Goal: Navigation & Orientation: Find specific page/section

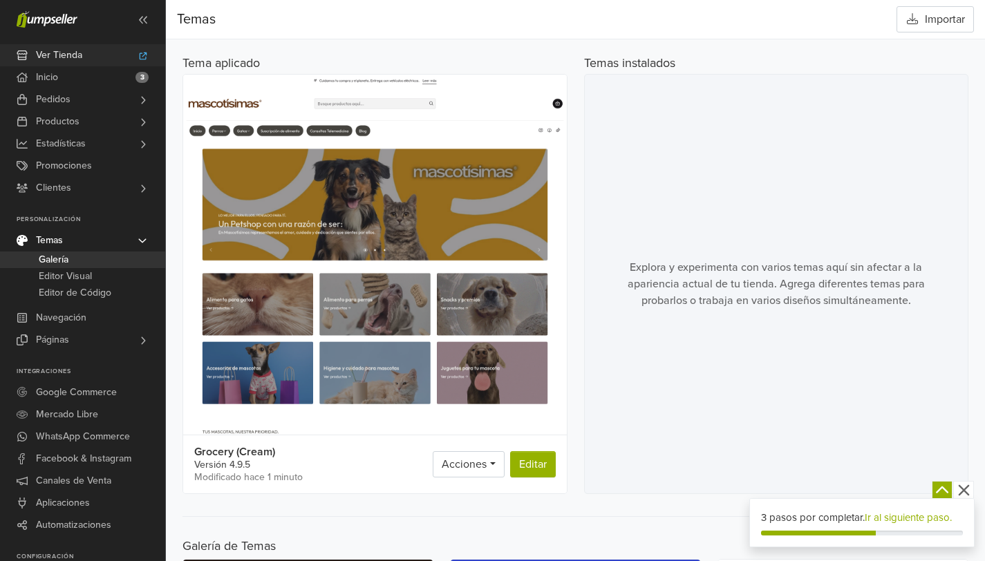
click at [140, 53] on icon at bounding box center [144, 56] width 8 height 8
click at [107, 488] on span "Canales de Venta" at bounding box center [73, 481] width 75 height 22
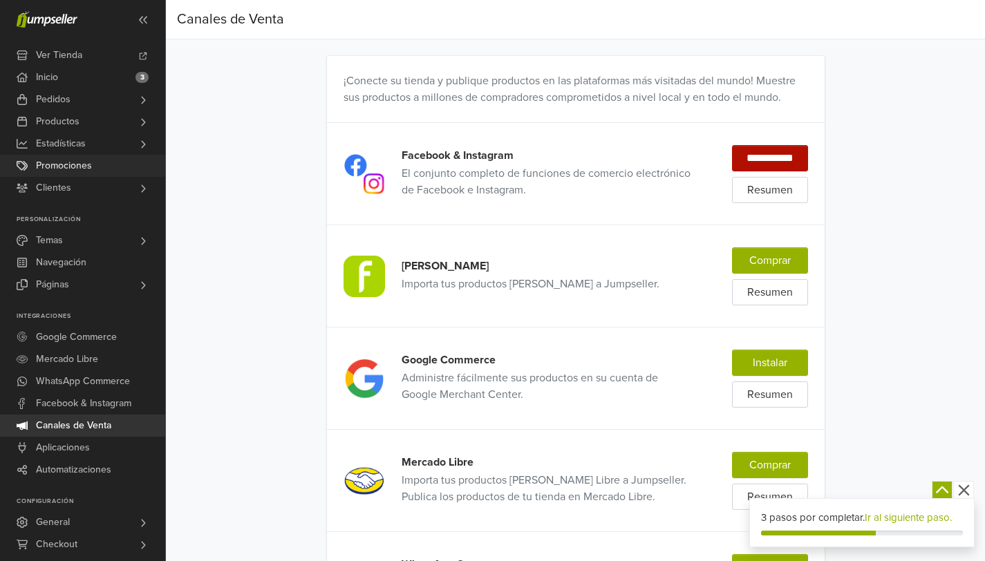
click at [139, 161] on link "Promociones" at bounding box center [82, 166] width 165 height 22
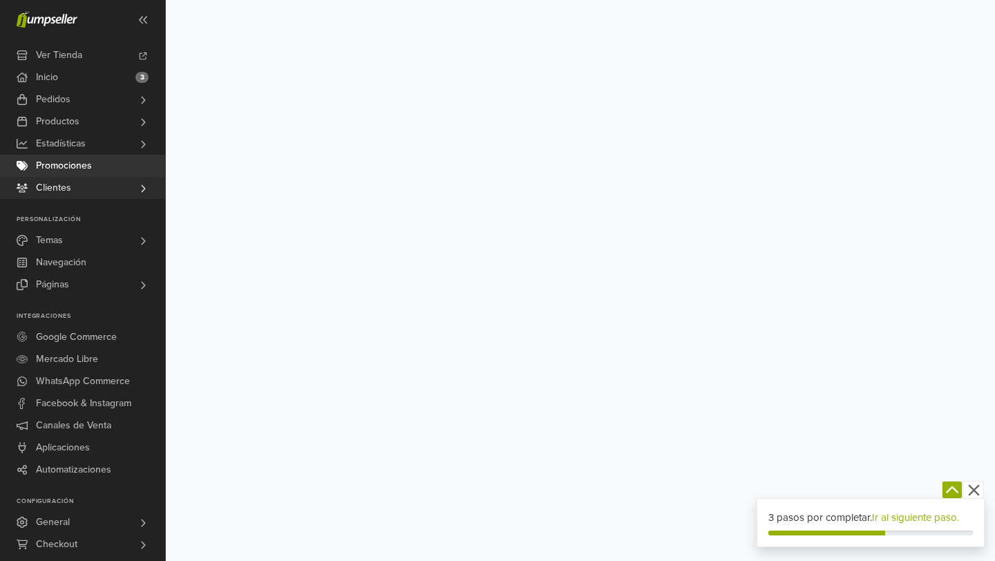
click at [111, 190] on link "Clientes" at bounding box center [82, 188] width 165 height 22
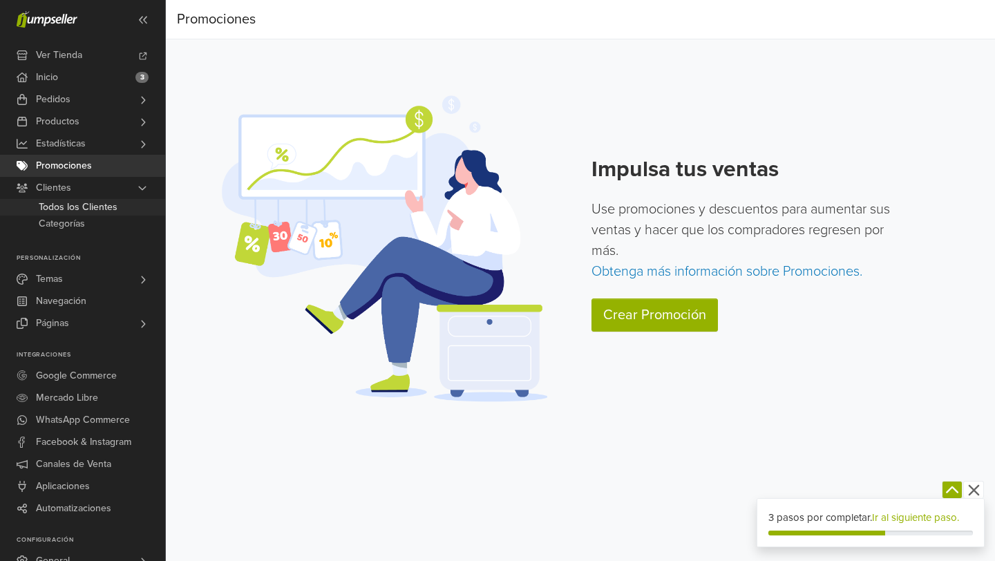
click at [105, 202] on span "Todos los Clientes" at bounding box center [78, 207] width 79 height 17
